Goal: Task Accomplishment & Management: Use online tool/utility

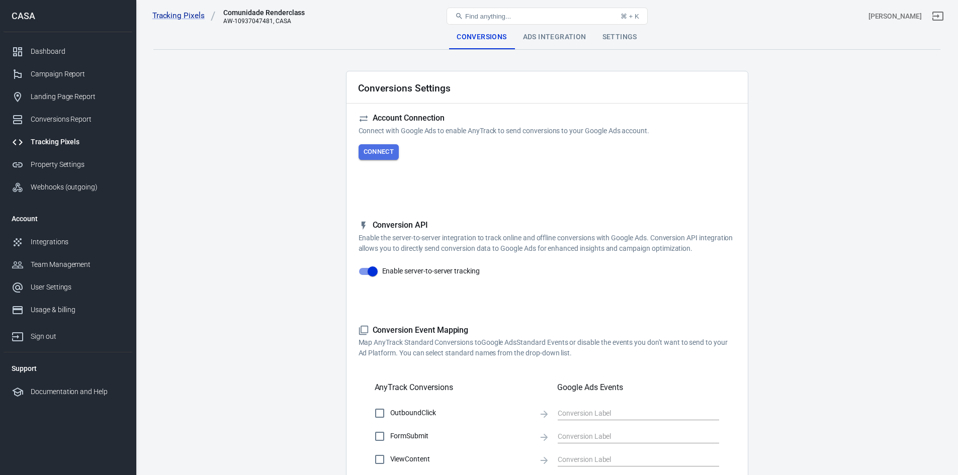
click at [376, 150] on button "Connect" at bounding box center [379, 152] width 41 height 16
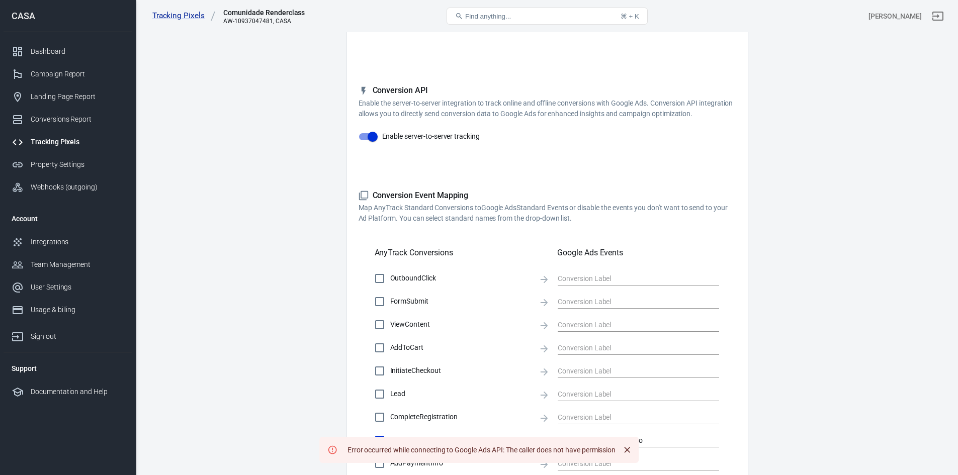
scroll to position [201, 0]
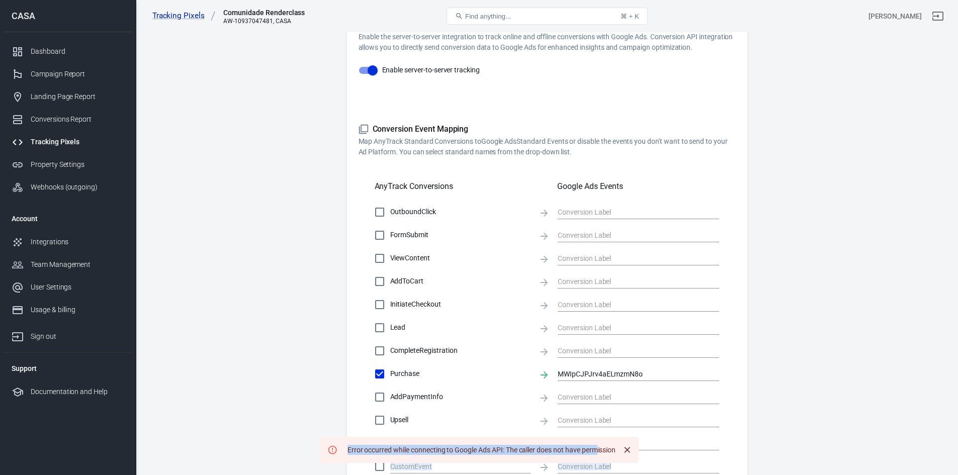
drag, startPoint x: 596, startPoint y: 453, endPoint x: 393, endPoint y: 432, distance: 204.8
click at [405, 436] on div "Tracking Pixels Comunidade Renderclass AW-10937047481, CASA Find anything... ⌘ …" at bounding box center [479, 215] width 958 height 769
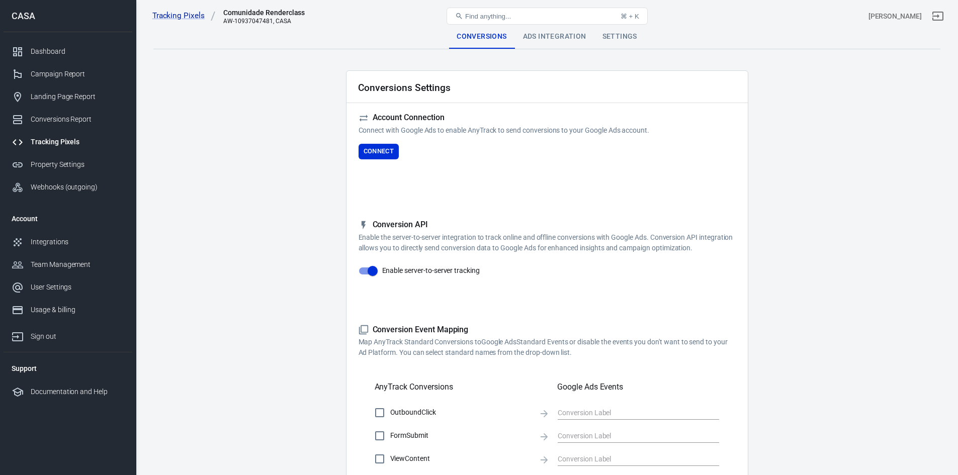
scroll to position [0, 0]
click at [186, 17] on link "Tracking Pixels" at bounding box center [183, 16] width 63 height 11
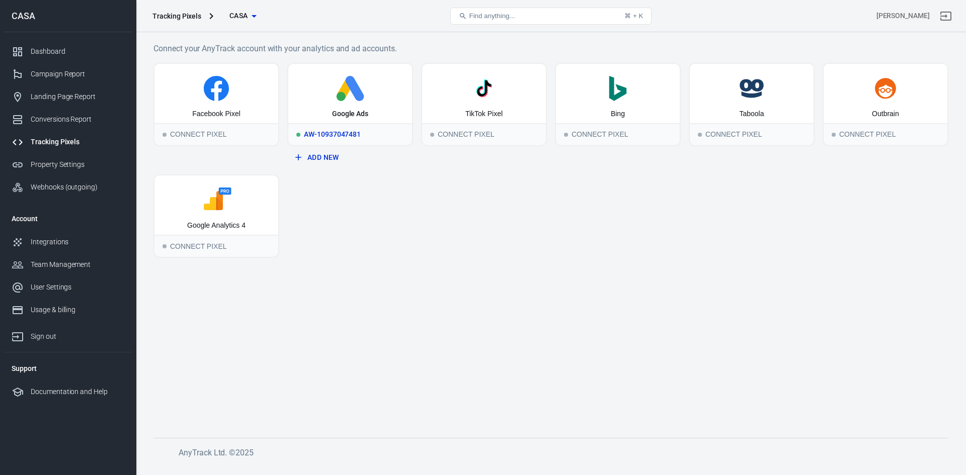
click at [352, 135] on div "AW-10937047481" at bounding box center [350, 134] width 124 height 22
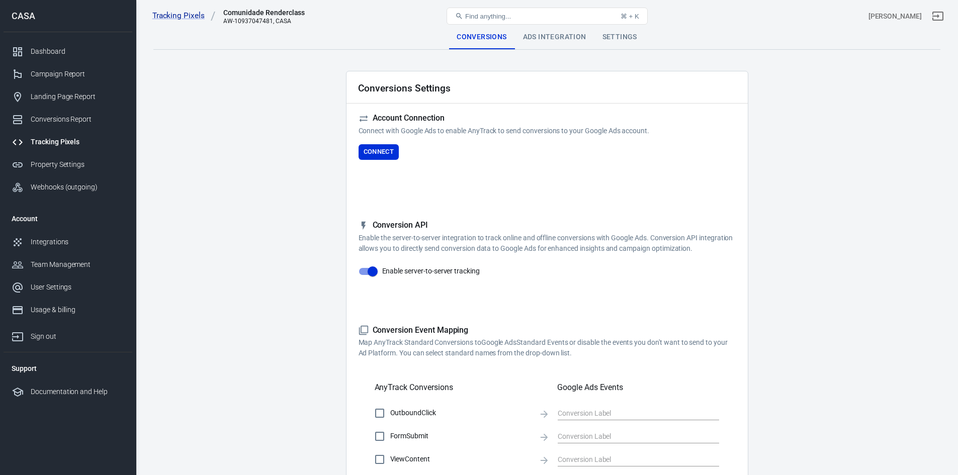
click at [627, 37] on div "Settings" at bounding box center [619, 37] width 51 height 24
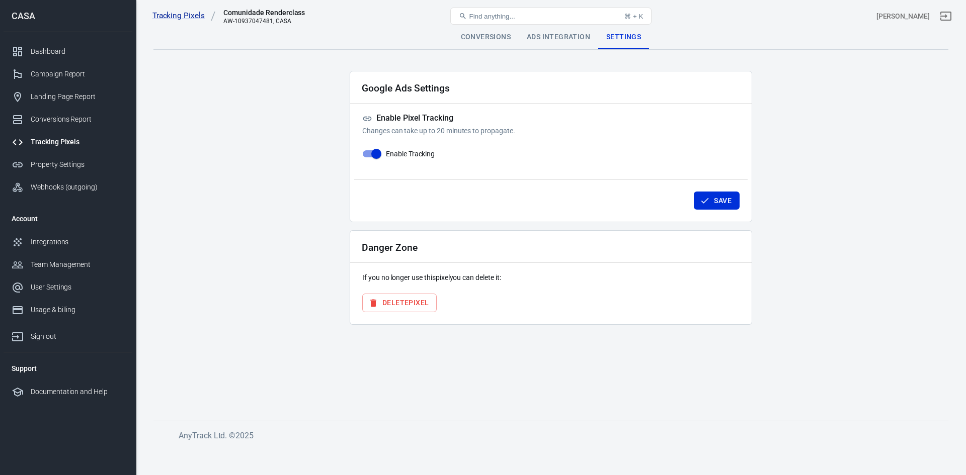
click at [418, 301] on button "Delete Pixel" at bounding box center [399, 303] width 74 height 19
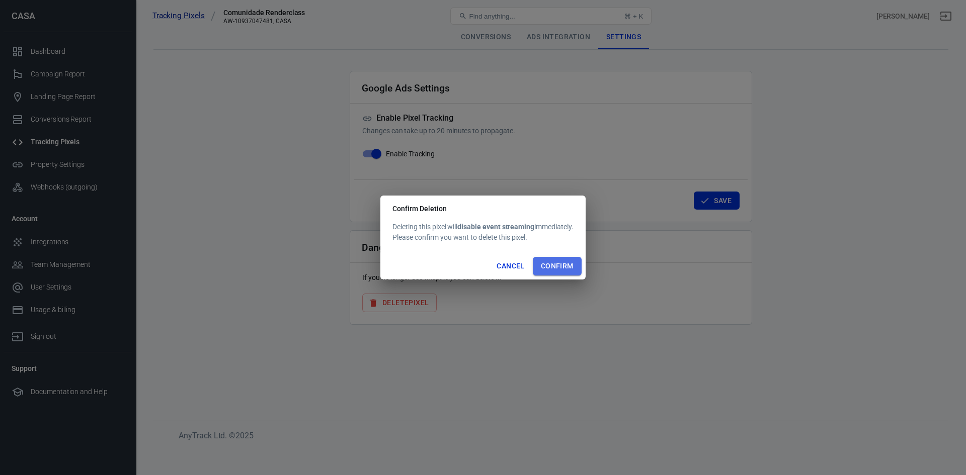
click at [560, 261] on button "Confirm" at bounding box center [557, 266] width 49 height 19
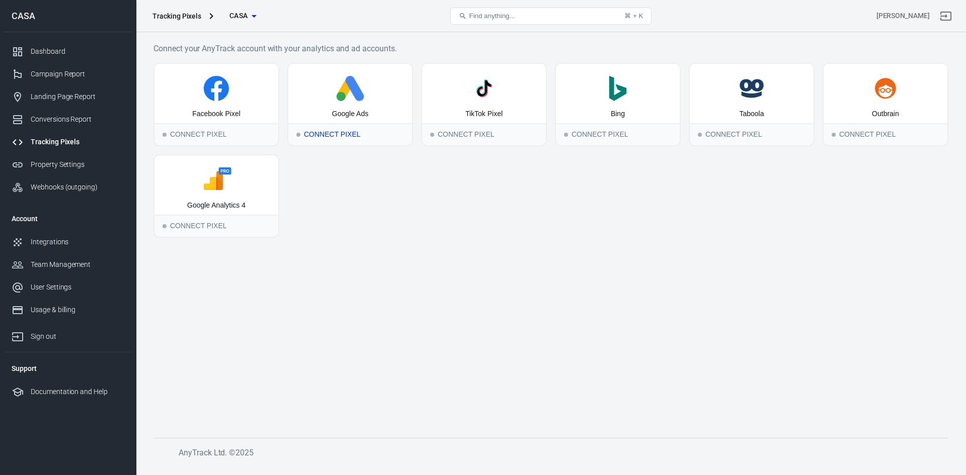
click at [348, 135] on div "Connect Pixel" at bounding box center [350, 134] width 124 height 22
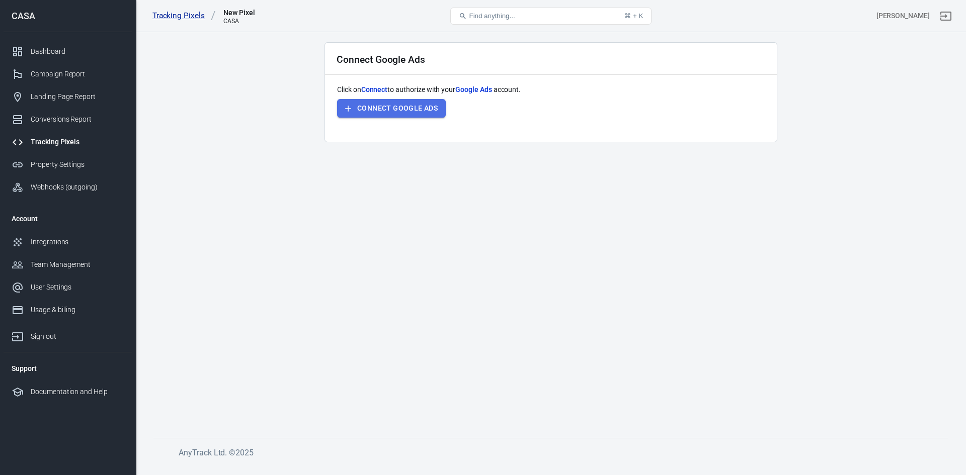
click at [384, 111] on button "Connect Google Ads" at bounding box center [391, 108] width 109 height 19
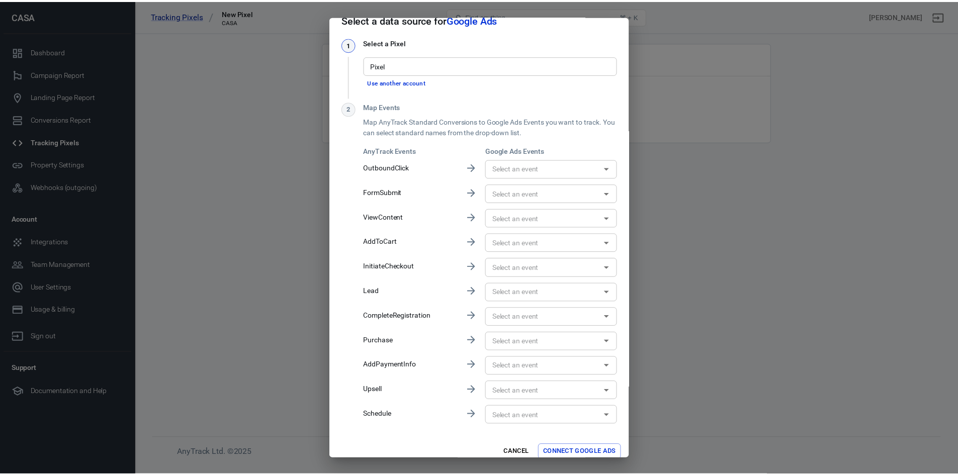
scroll to position [25, 0]
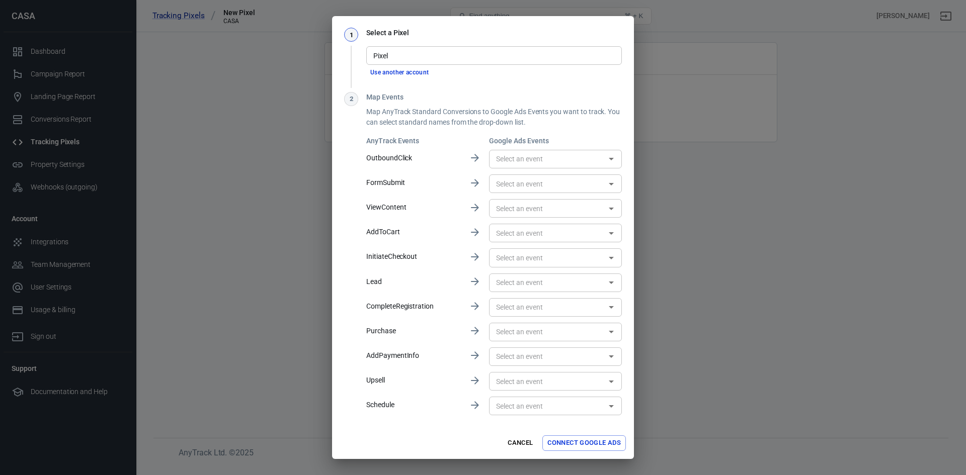
click at [557, 337] on input "text" at bounding box center [547, 332] width 110 height 13
click at [522, 333] on input "text" at bounding box center [547, 332] width 110 height 13
click at [520, 341] on body "Tracking Pixels New Pixel CASA Find anything... ⌘ + K [PERSON_NAME] CASA Dashbo…" at bounding box center [483, 248] width 966 height 433
click at [523, 332] on input "text" at bounding box center [547, 332] width 110 height 13
click at [512, 439] on button "Cancel" at bounding box center [520, 444] width 32 height 16
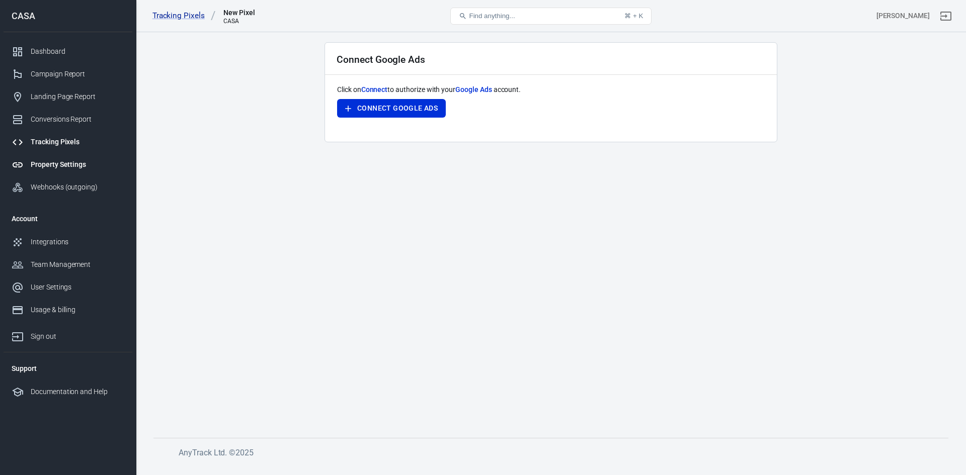
click at [72, 163] on div "Property Settings" at bounding box center [78, 164] width 94 height 11
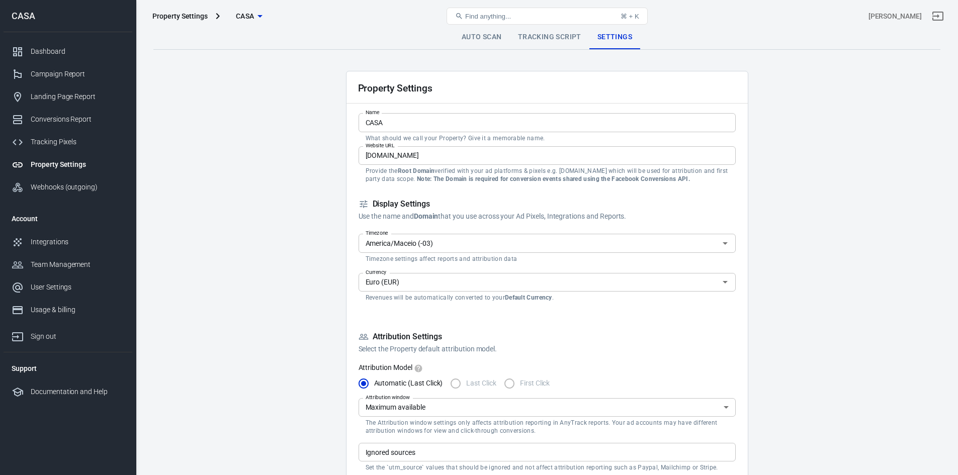
click at [547, 35] on link "Tracking Script" at bounding box center [549, 37] width 79 height 24
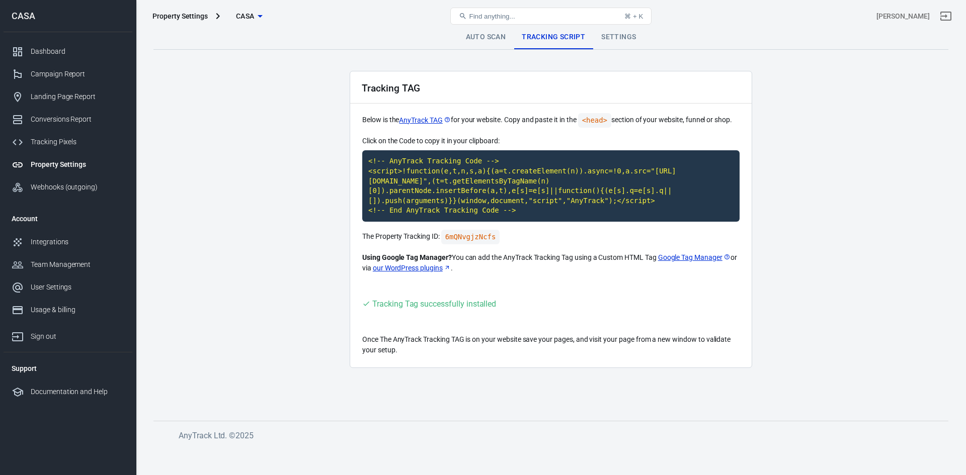
click at [490, 36] on link "Auto Scan" at bounding box center [486, 37] width 56 height 24
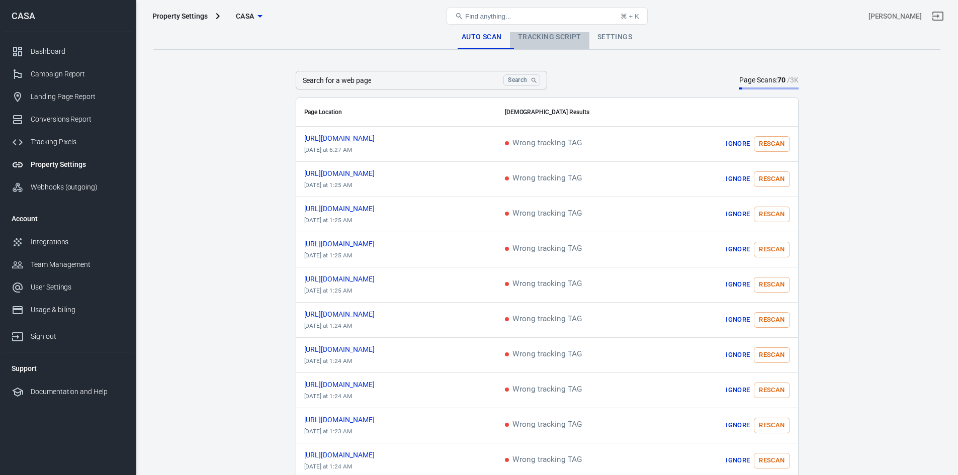
click at [534, 35] on link "Tracking Script" at bounding box center [549, 37] width 79 height 24
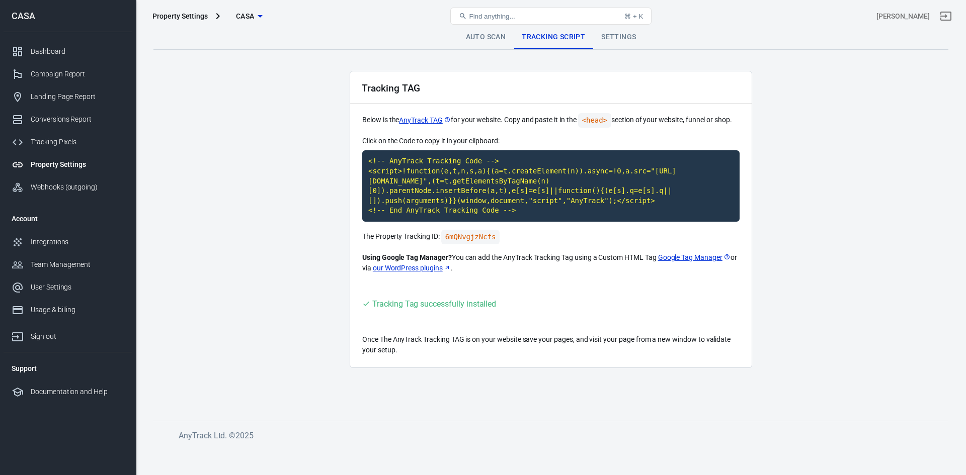
click at [620, 34] on link "Settings" at bounding box center [618, 37] width 51 height 24
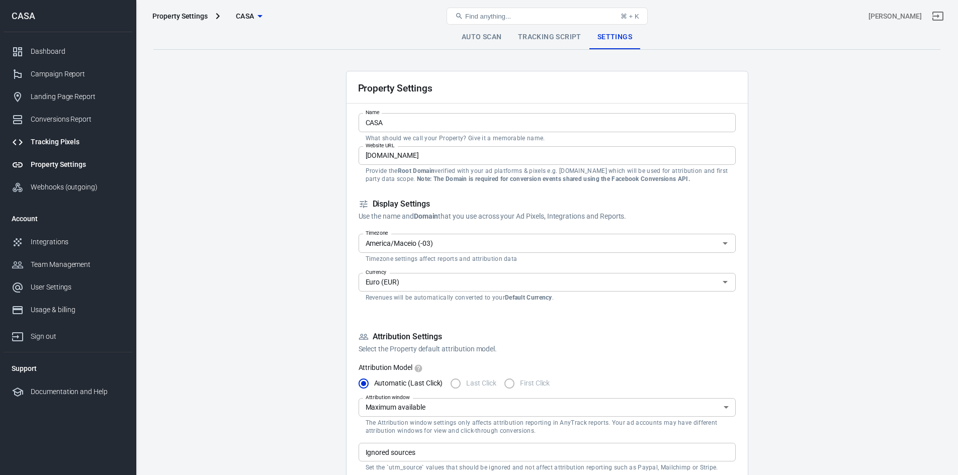
click at [80, 137] on div "Tracking Pixels" at bounding box center [78, 142] width 94 height 11
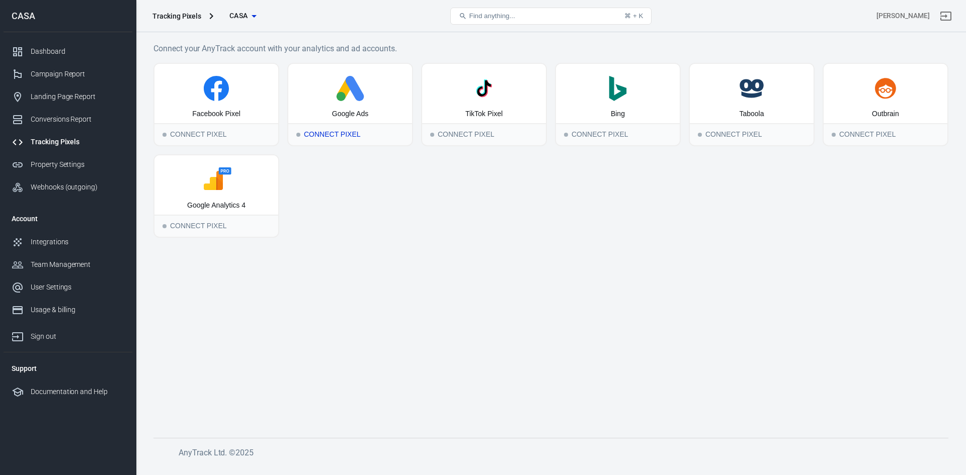
click at [356, 101] on icon at bounding box center [350, 88] width 116 height 25
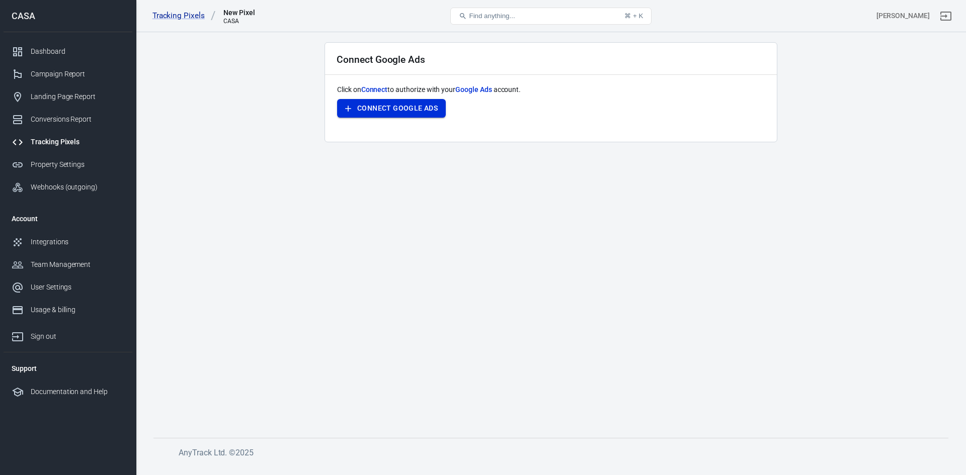
click at [402, 116] on button "Connect Google Ads" at bounding box center [391, 108] width 109 height 19
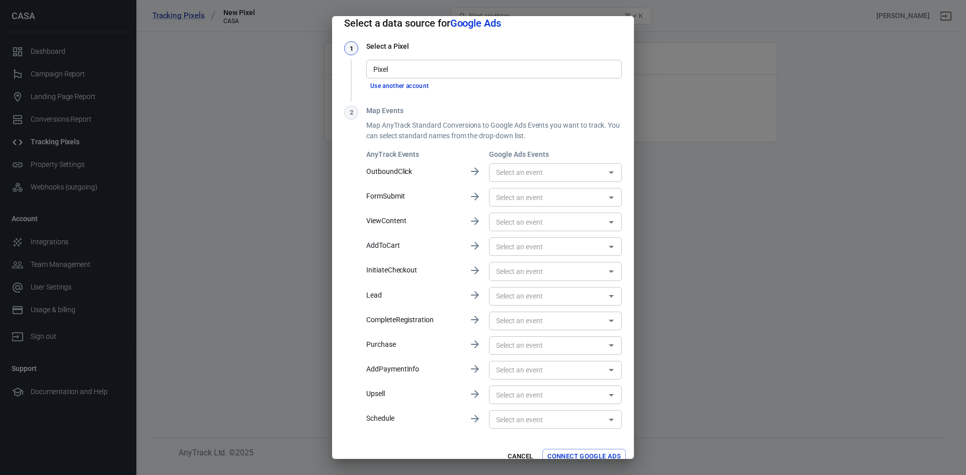
scroll to position [25, 0]
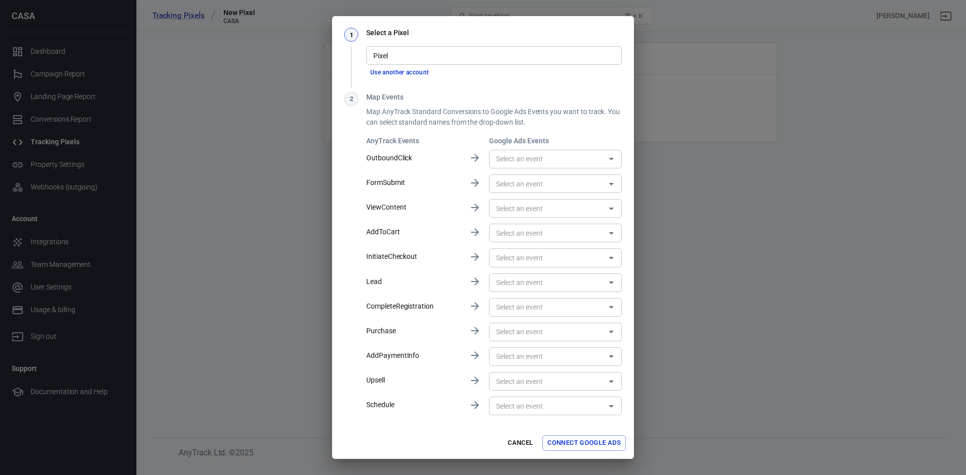
click at [541, 330] on input "text" at bounding box center [547, 332] width 110 height 13
click at [521, 351] on div "No options" at bounding box center [550, 353] width 128 height 25
click at [555, 328] on input "text" at bounding box center [547, 332] width 110 height 13
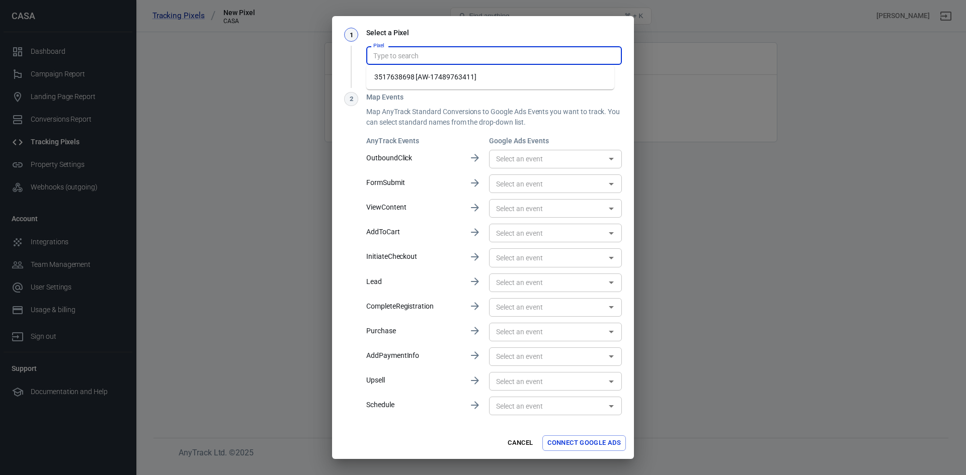
click at [406, 60] on input "Pixel" at bounding box center [493, 55] width 248 height 13
click at [414, 76] on li "3517638698 [AW-17489763411]" at bounding box center [490, 77] width 248 height 17
type input "3517638698 [AW-17489763411]"
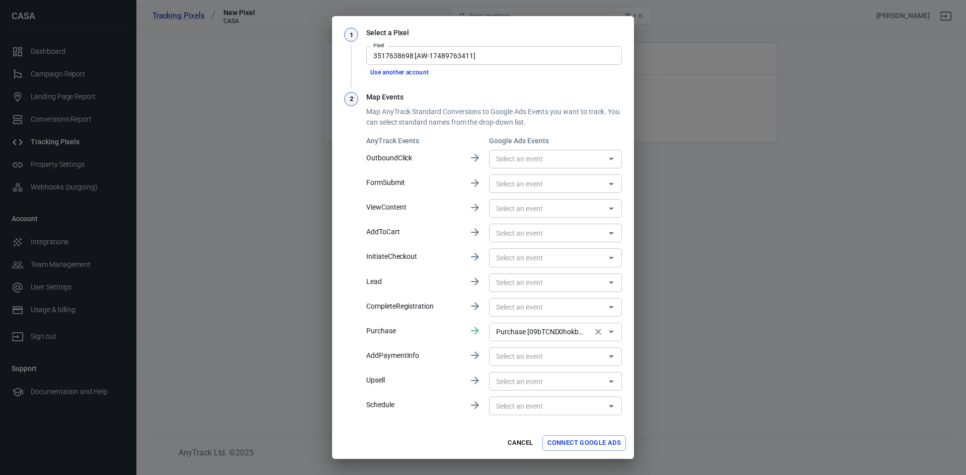
click at [560, 328] on input "Purchase [09bTCND0hokbENO44pNB]" at bounding box center [540, 332] width 97 height 13
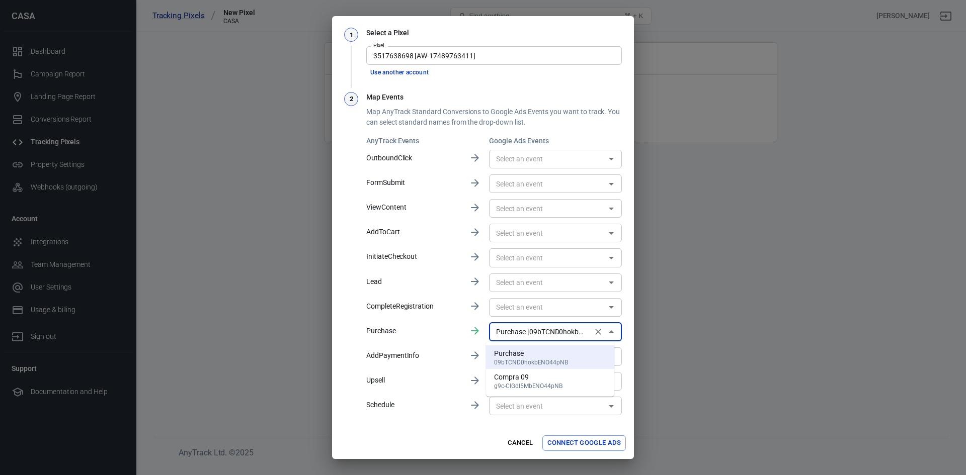
click at [514, 379] on div "Compra 09" at bounding box center [528, 377] width 68 height 11
type input "Compra 09 [g9c-CIGdl5MbENO44pNB]"
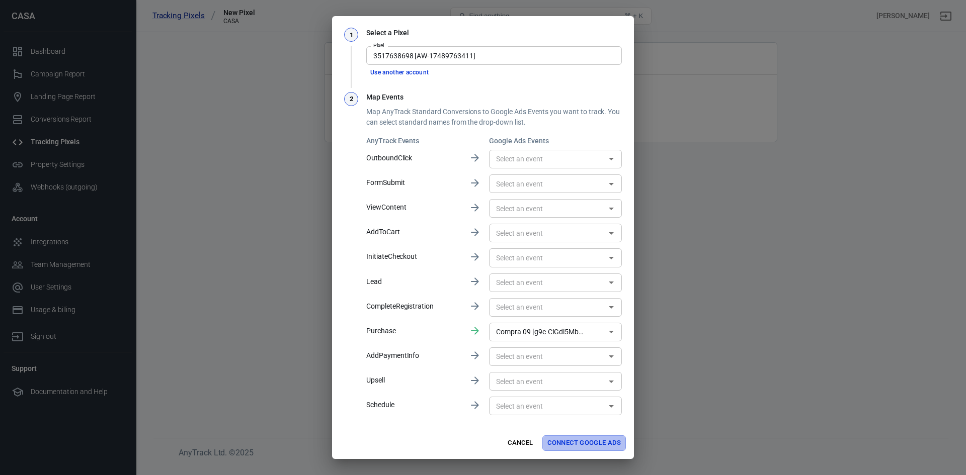
click at [592, 447] on button "Connect Google Ads" at bounding box center [583, 444] width 83 height 16
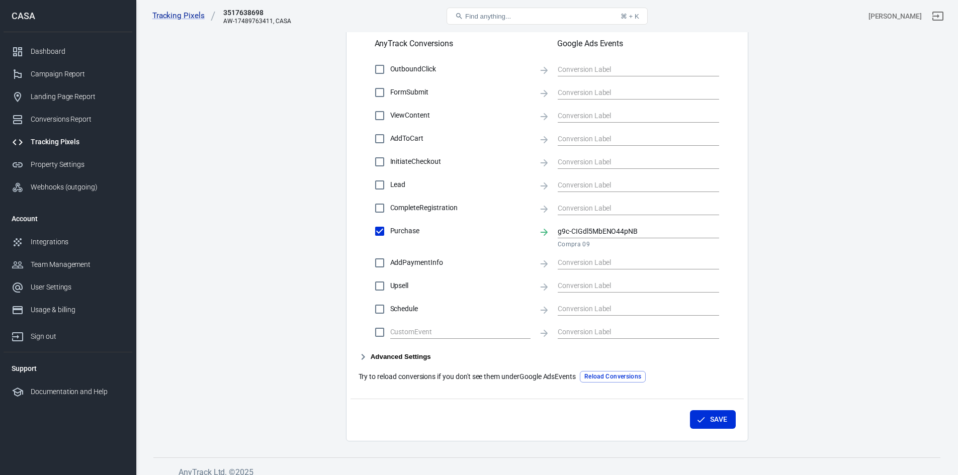
scroll to position [352, 0]
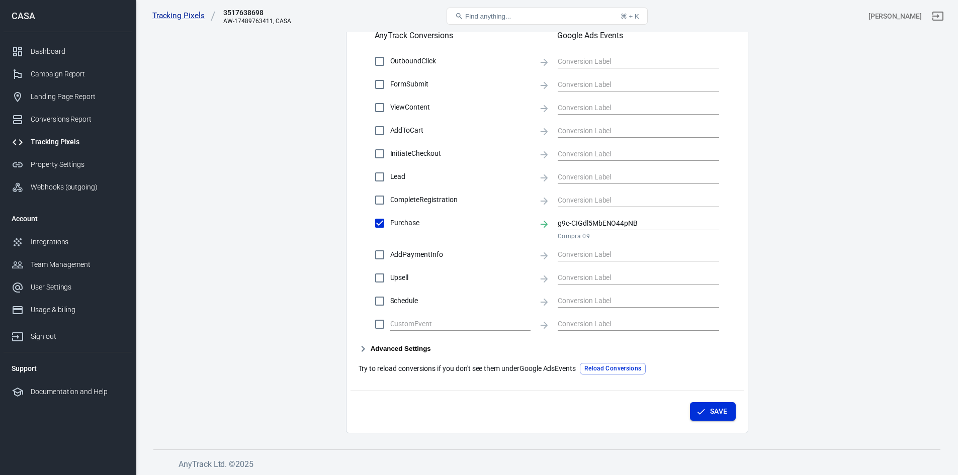
click at [722, 411] on button "Save" at bounding box center [713, 411] width 46 height 19
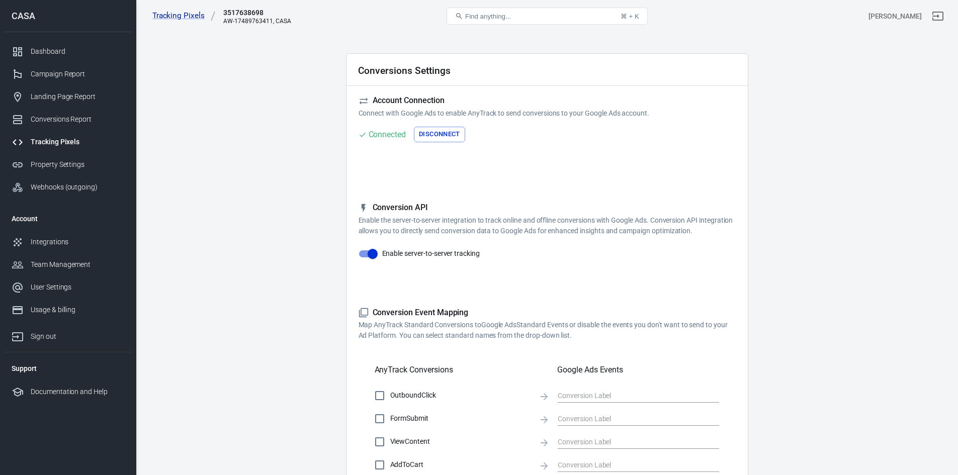
scroll to position [0, 0]
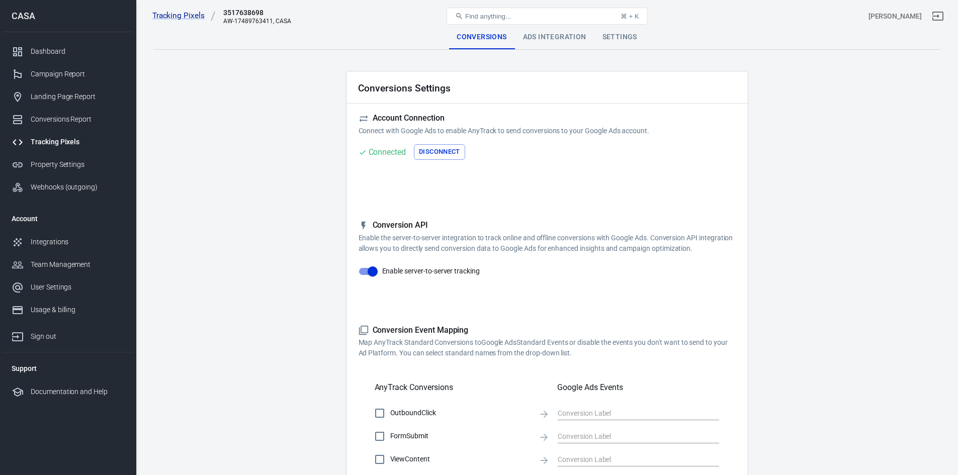
click at [554, 42] on div "Ads Integration" at bounding box center [554, 37] width 79 height 24
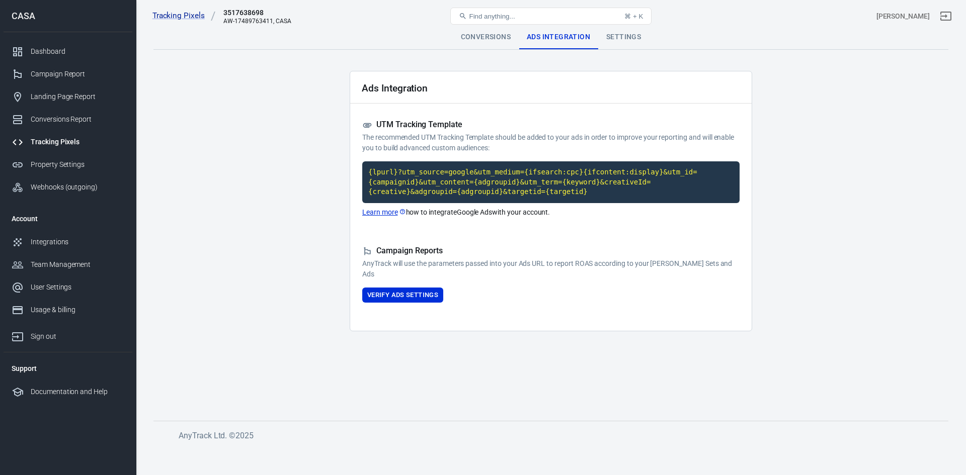
click at [416, 392] on main "Conversions Ads Integration Settings Ads Integration UTM Tracking Template The …" at bounding box center [550, 215] width 795 height 380
click at [64, 142] on div "Tracking Pixels" at bounding box center [78, 142] width 94 height 11
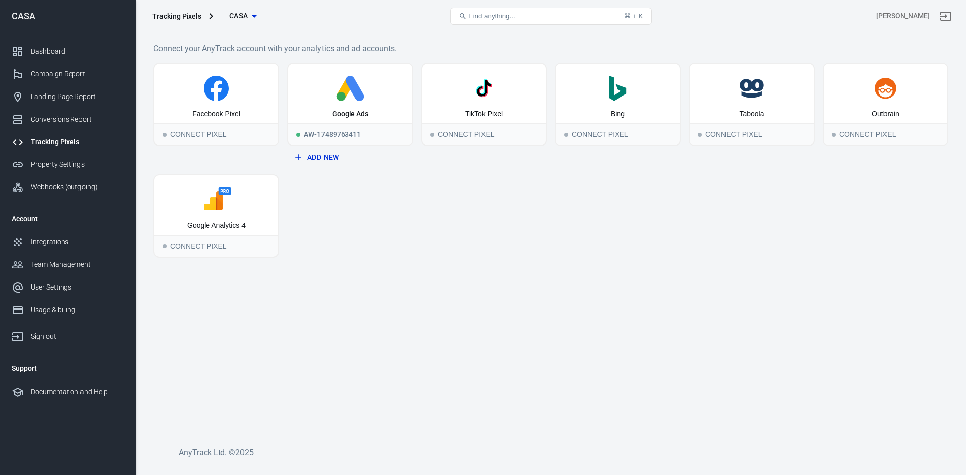
click at [66, 141] on div "Tracking Pixels" at bounding box center [78, 142] width 94 height 11
click at [338, 94] on circle at bounding box center [340, 96] width 9 height 9
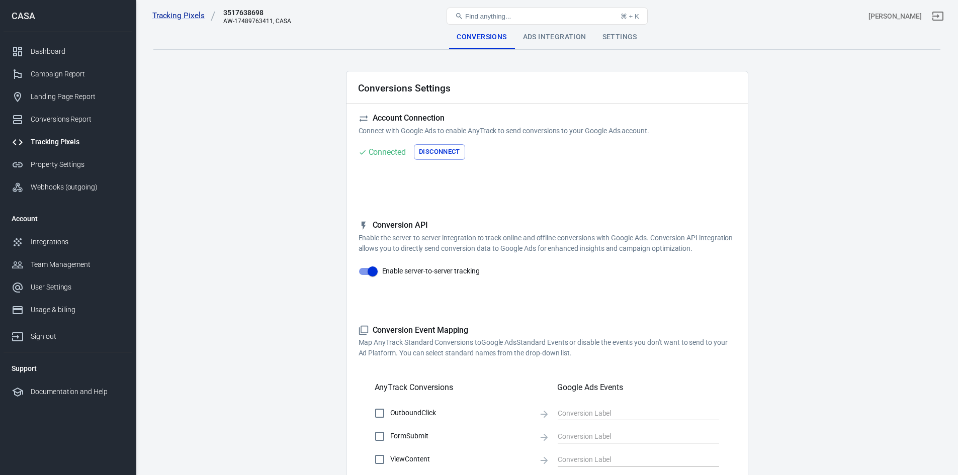
click at [543, 38] on div "Ads Integration" at bounding box center [554, 37] width 79 height 24
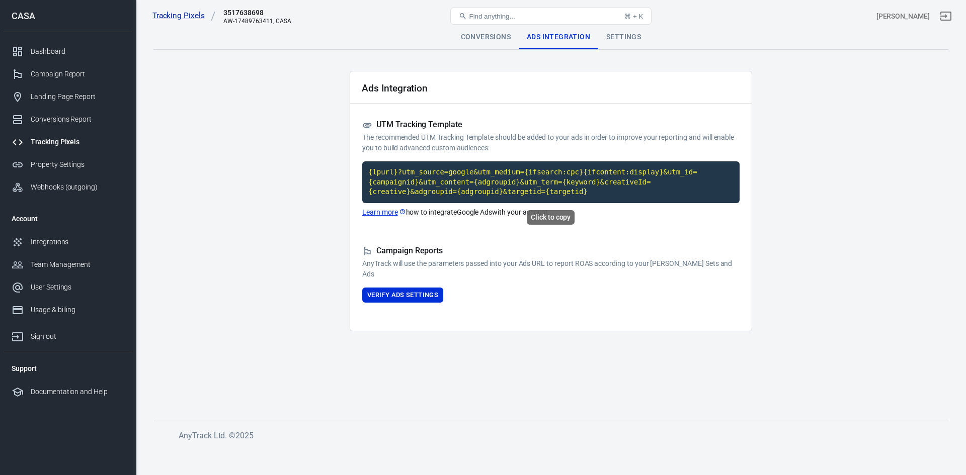
click at [440, 182] on code "{lpurl}?utm_source=google&utm_medium={ifsearch:cpc}{ifcontent:display}&utm_id={…" at bounding box center [550, 182] width 377 height 42
click at [488, 184] on code "{lpurl}?utm_source=google&utm_medium={ifsearch:cpc}{ifcontent:display}&utm_id={…" at bounding box center [550, 182] width 377 height 42
click at [509, 181] on code "{lpurl}?utm_source=google&utm_medium={ifsearch:cpc}{ifcontent:display}&utm_id={…" at bounding box center [550, 182] width 377 height 42
click at [466, 180] on code "{lpurl}?utm_source=google&utm_medium={ifsearch:cpc}{ifcontent:display}&utm_id={…" at bounding box center [550, 182] width 377 height 42
click at [409, 300] on button "Verify Ads Settings" at bounding box center [402, 296] width 81 height 16
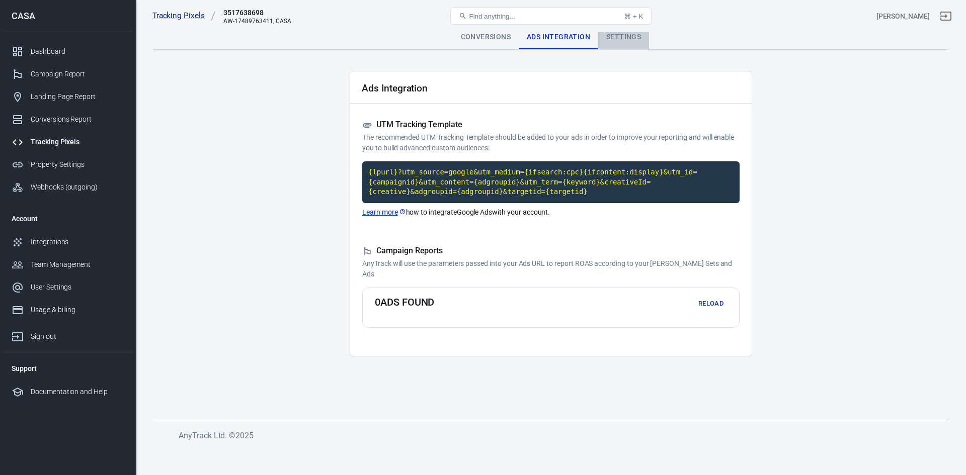
click at [629, 41] on div "Settings" at bounding box center [623, 37] width 51 height 24
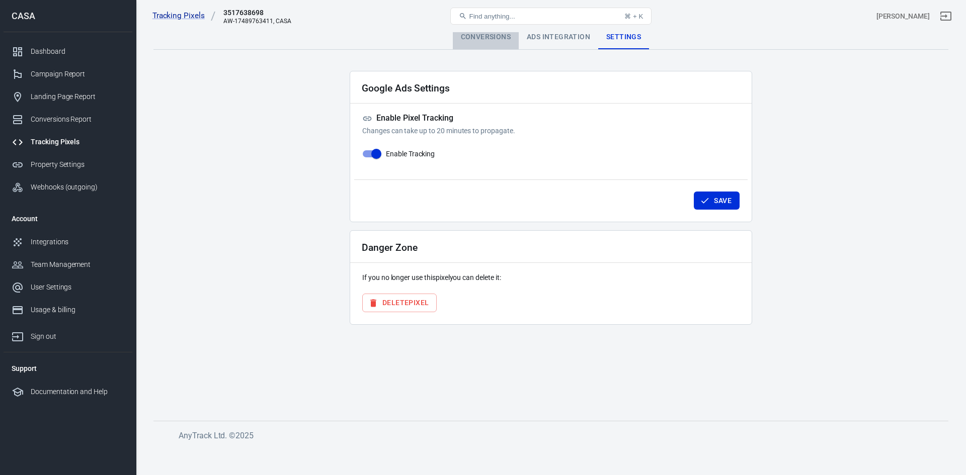
click at [473, 38] on div "Conversions" at bounding box center [486, 37] width 66 height 24
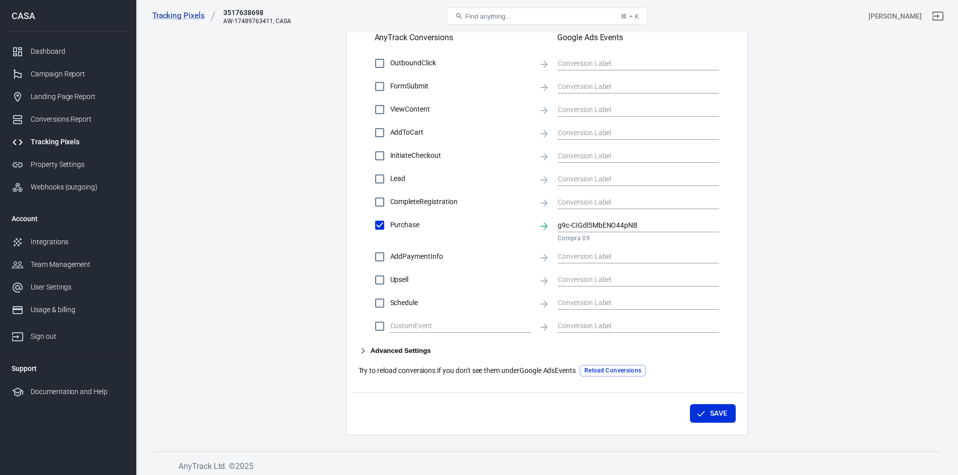
scroll to position [354, 0]
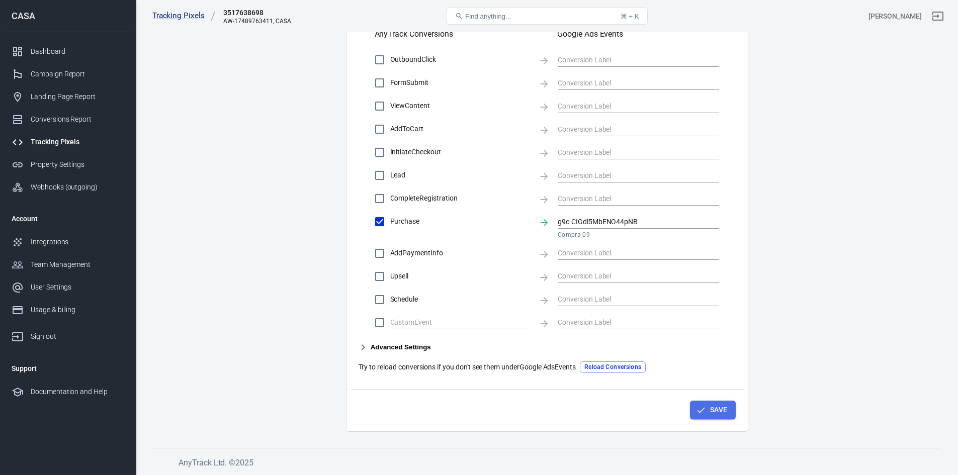
click at [722, 416] on button "Save" at bounding box center [713, 410] width 46 height 19
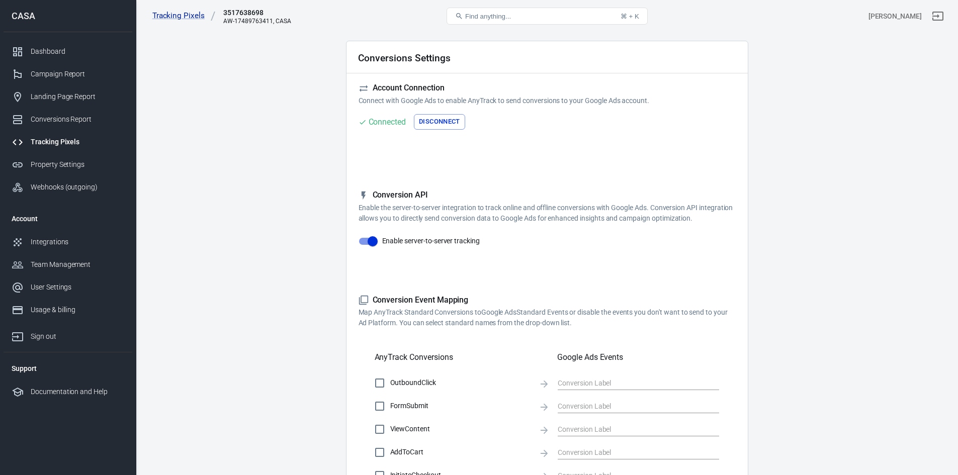
scroll to position [0, 0]
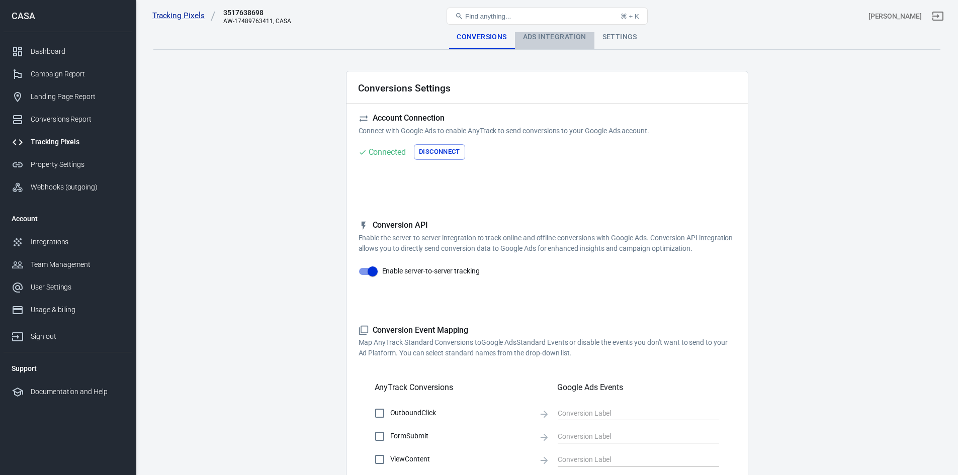
click at [547, 39] on div "Ads Integration" at bounding box center [554, 37] width 79 height 24
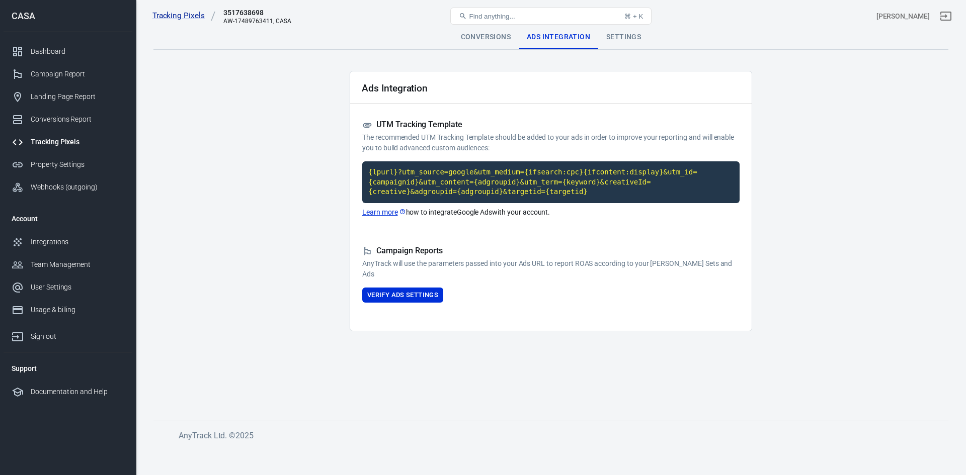
click at [486, 41] on div "Conversions" at bounding box center [486, 37] width 66 height 24
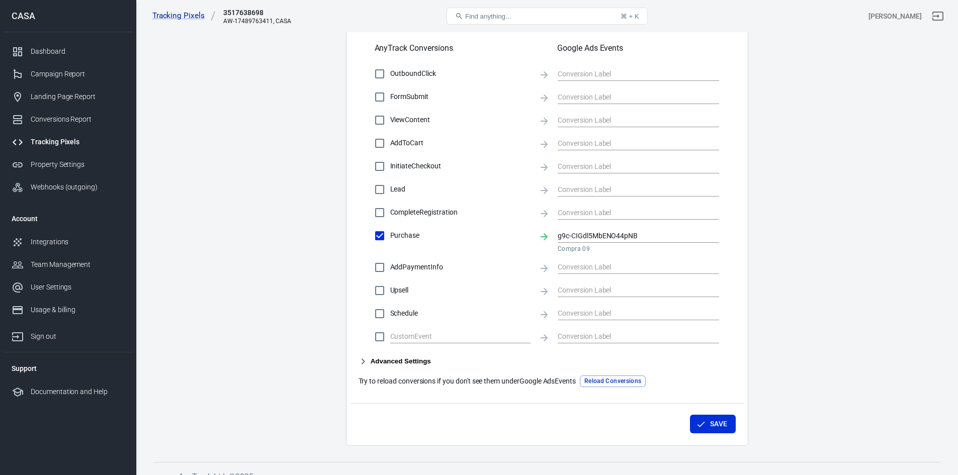
scroll to position [352, 0]
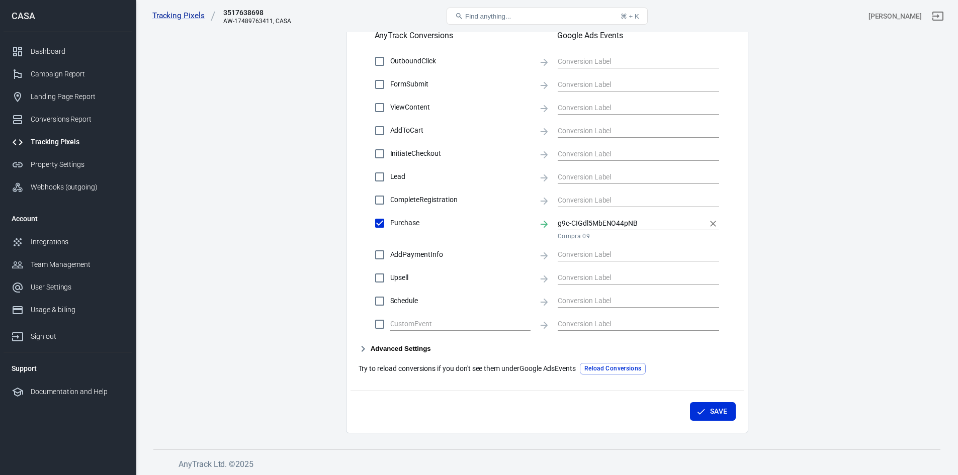
click at [655, 227] on input "g9c-CIGdl5MbENO44pNB" at bounding box center [631, 223] width 146 height 13
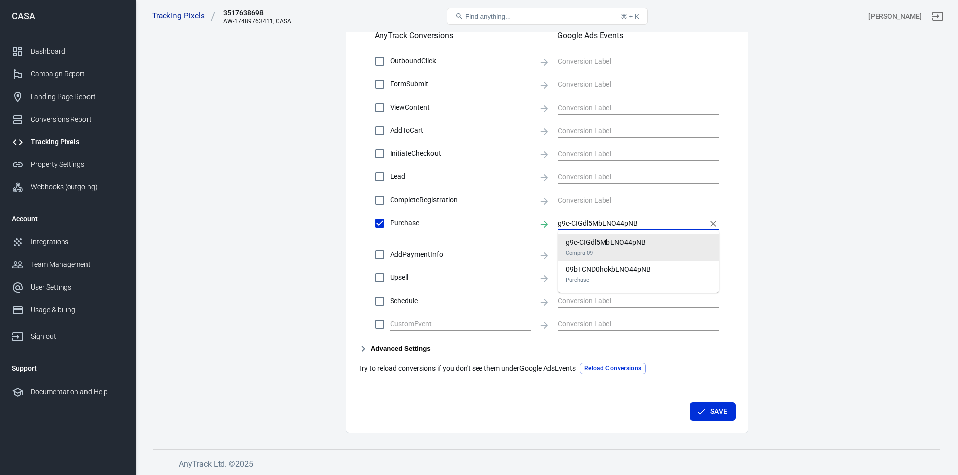
click at [828, 223] on main "Conversions Ads Integration Settings Conversions Settings Account Connection Co…" at bounding box center [546, 53] width 787 height 760
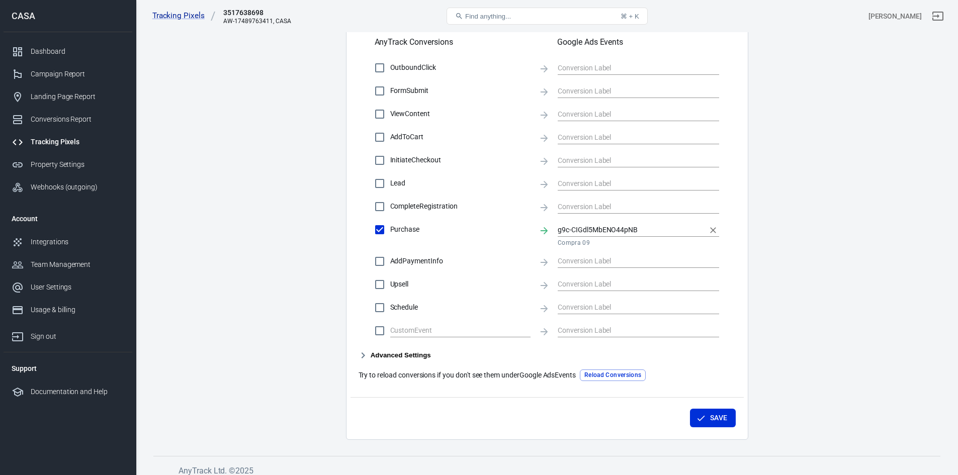
click at [606, 233] on input "g9c-CIGdl5MbENO44pNB" at bounding box center [631, 229] width 146 height 13
click at [778, 222] on main "Conversions Ads Integration Settings Conversions Settings Account Connection Co…" at bounding box center [546, 60] width 787 height 760
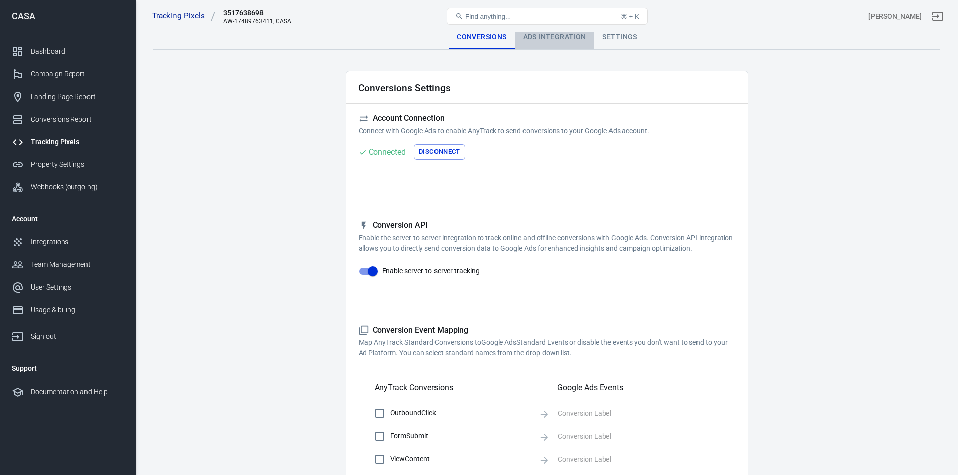
click at [552, 41] on div "Ads Integration" at bounding box center [554, 37] width 79 height 24
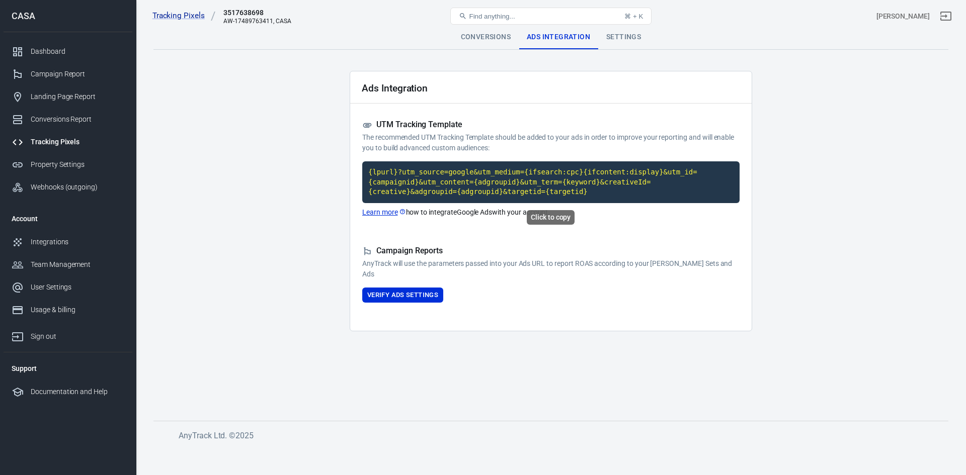
click at [554, 183] on code "{lpurl}?utm_source=google&utm_medium={ifsearch:cpc}{ifcontent:display}&utm_id={…" at bounding box center [550, 182] width 377 height 42
click at [440, 181] on code "{lpurl}?utm_source=google&utm_medium={ifsearch:cpc}{ifcontent:display}&utm_id={…" at bounding box center [550, 182] width 377 height 42
